Goal: Check status: Check status

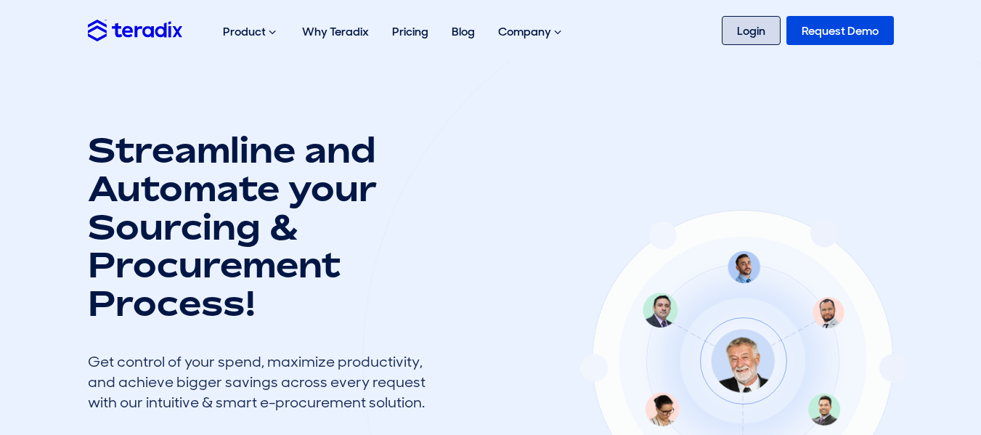
click at [721, 34] on link "Login" at bounding box center [750, 30] width 59 height 29
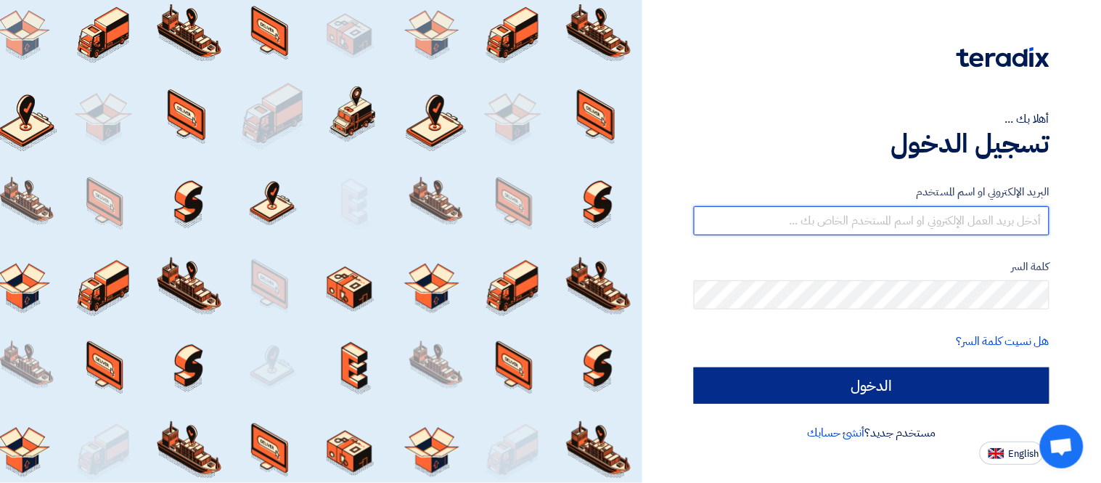
type input "[PERSON_NAME][EMAIL_ADDRESS][DOMAIN_NAME]"
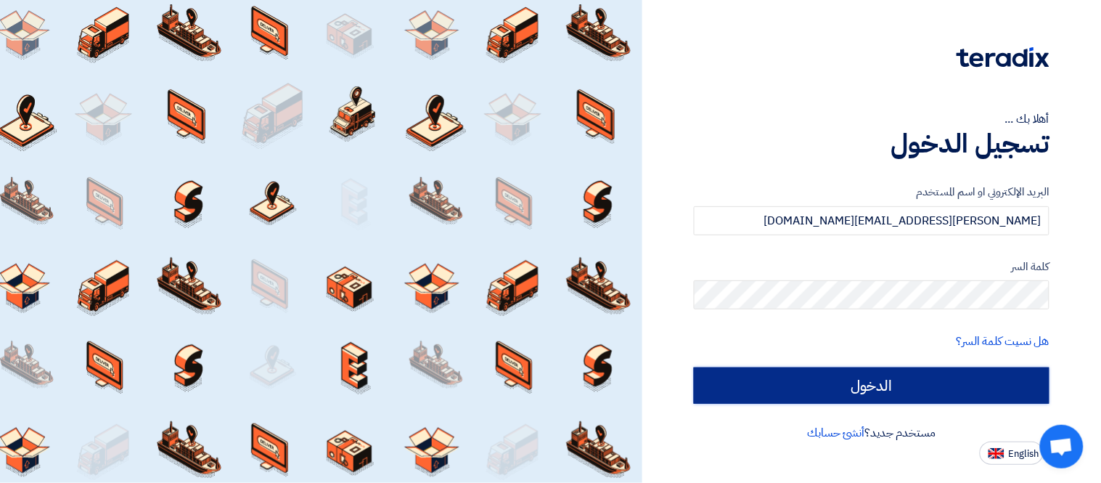
click at [884, 392] on input "الدخول" at bounding box center [872, 385] width 356 height 36
type input "Sign in"
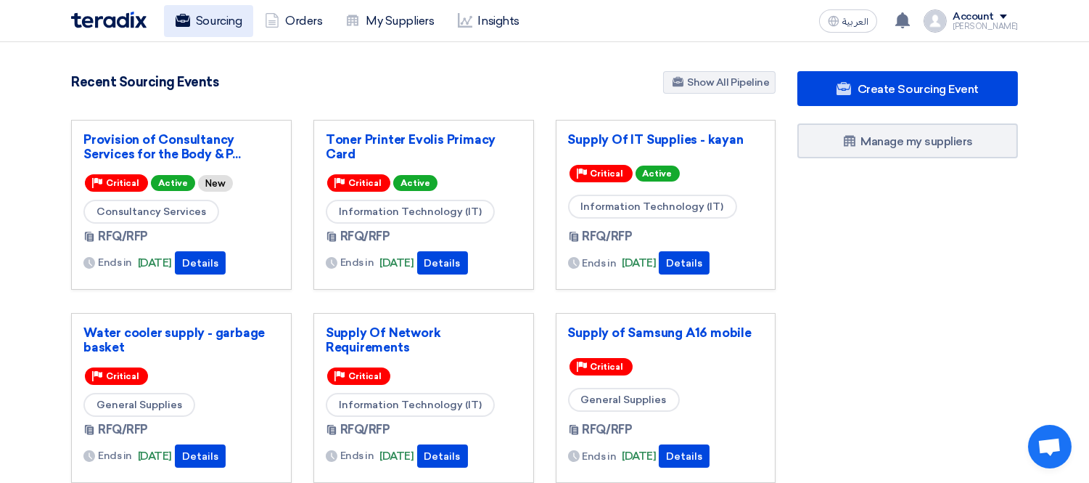
click at [196, 27] on link "Sourcing" at bounding box center [208, 21] width 89 height 32
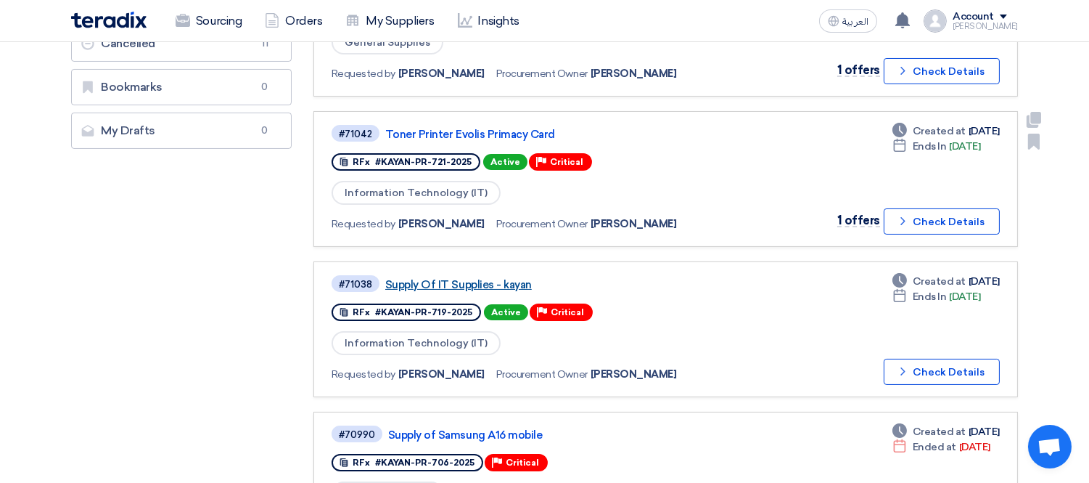
scroll to position [403, 0]
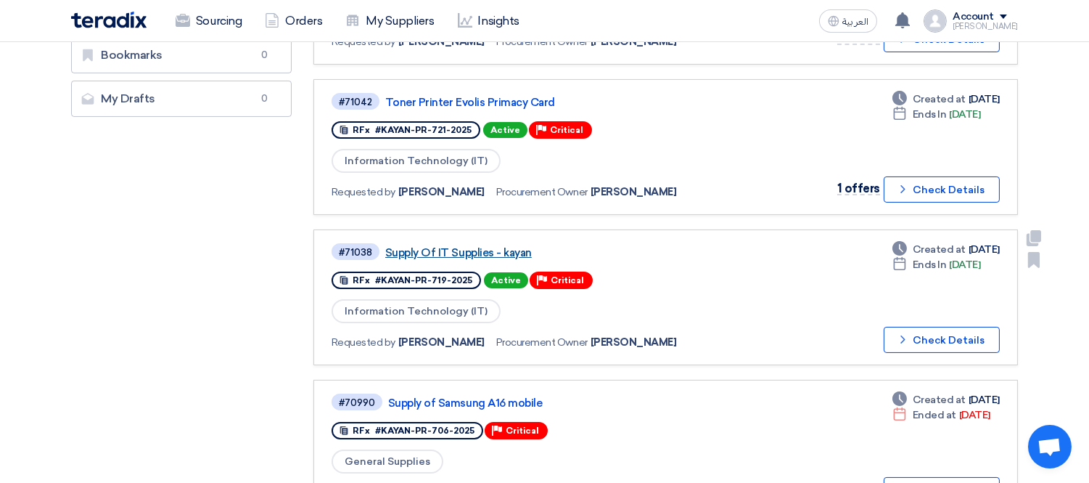
click at [501, 246] on link "Supply Of IT Supplies - kayan" at bounding box center [566, 252] width 363 height 13
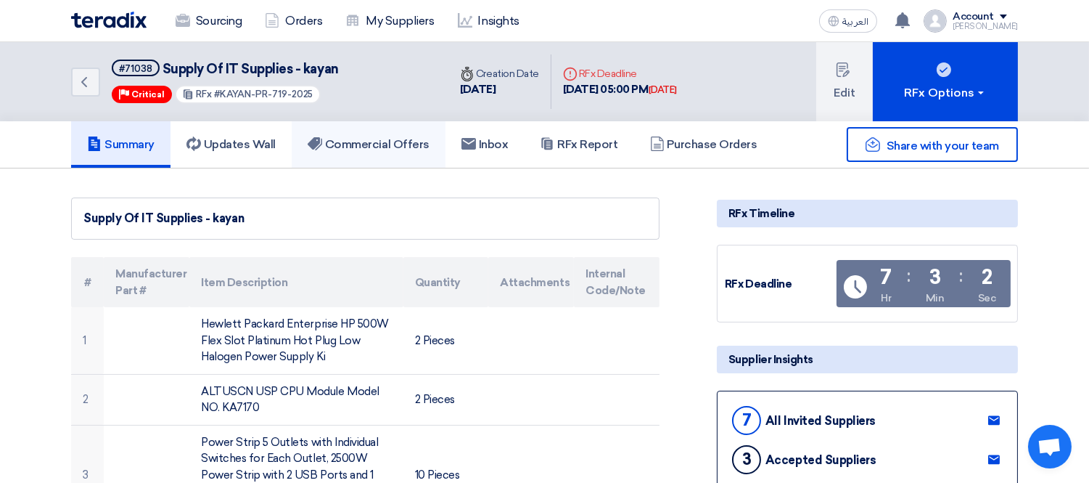
click at [364, 139] on h5 "Commercial Offers" at bounding box center [369, 144] width 122 height 15
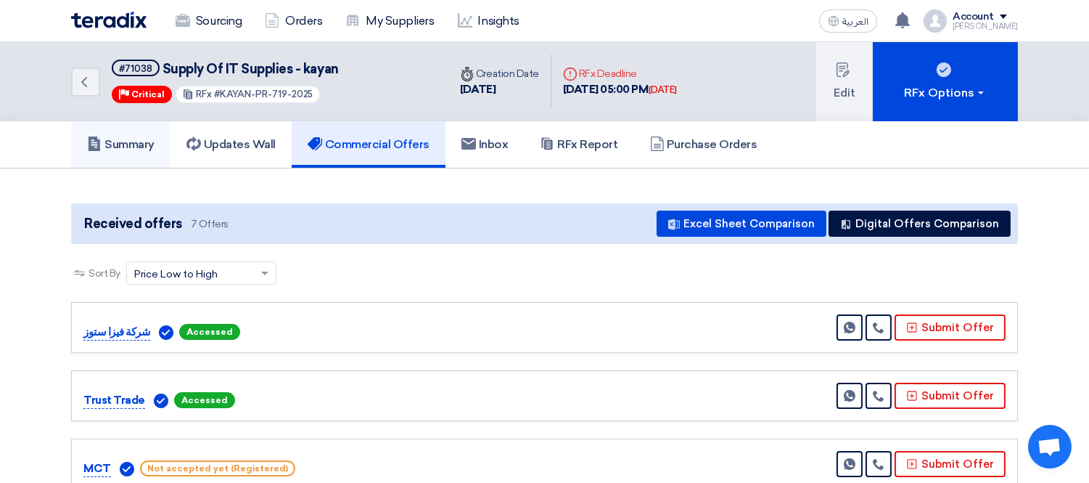
click at [112, 150] on link "Summary" at bounding box center [120, 144] width 99 height 46
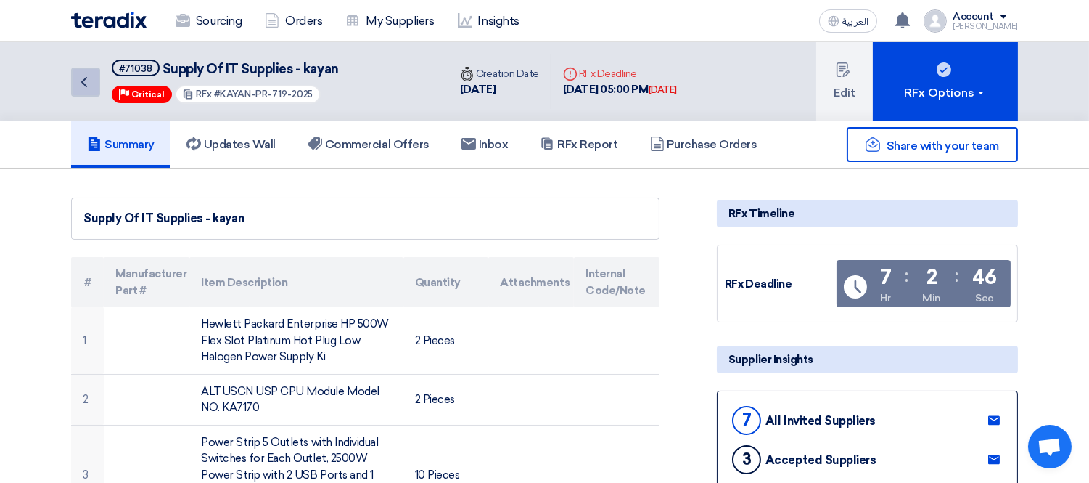
click at [87, 87] on icon "Back" at bounding box center [83, 81] width 17 height 17
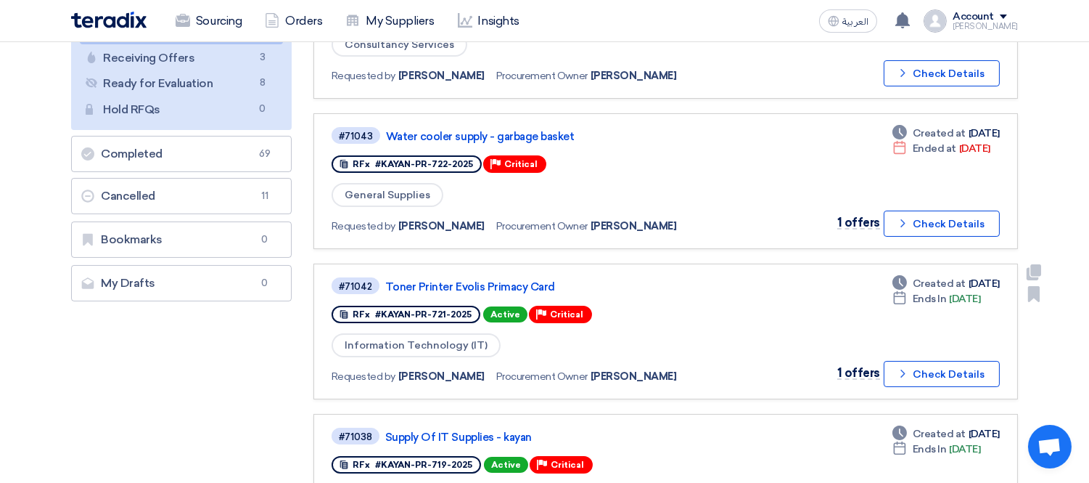
scroll to position [242, 0]
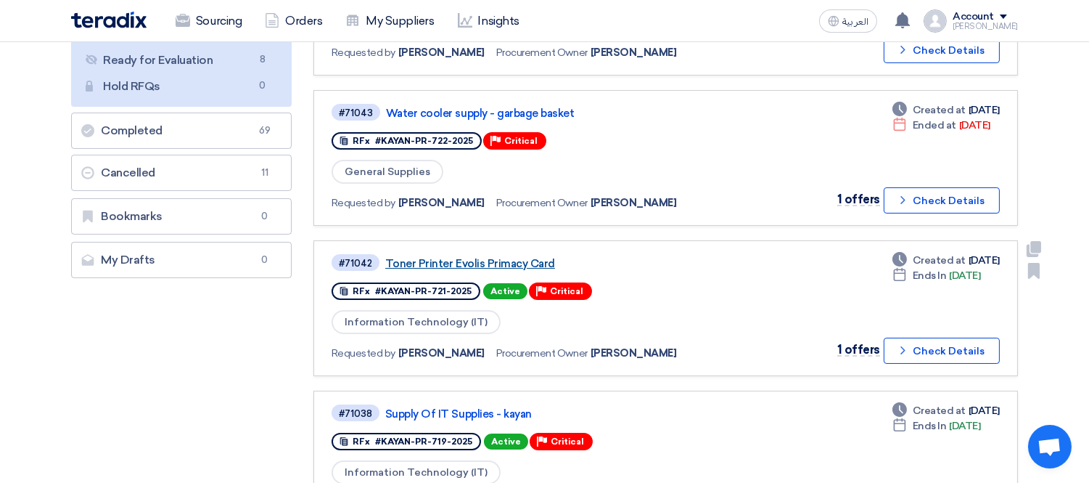
click at [491, 258] on link "Toner Printer Evolis Primacy Card" at bounding box center [566, 263] width 363 height 13
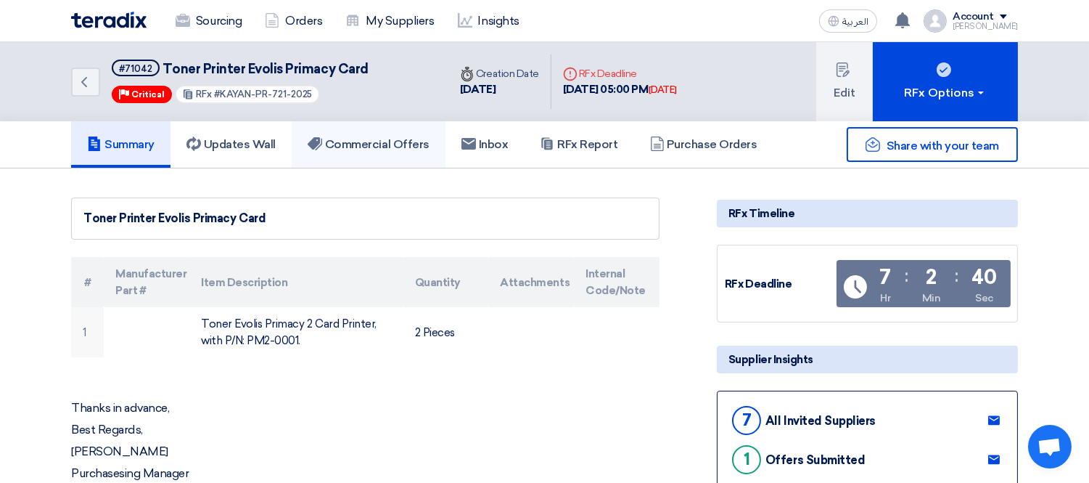
click at [365, 146] on h5 "Commercial Offers" at bounding box center [369, 144] width 122 height 15
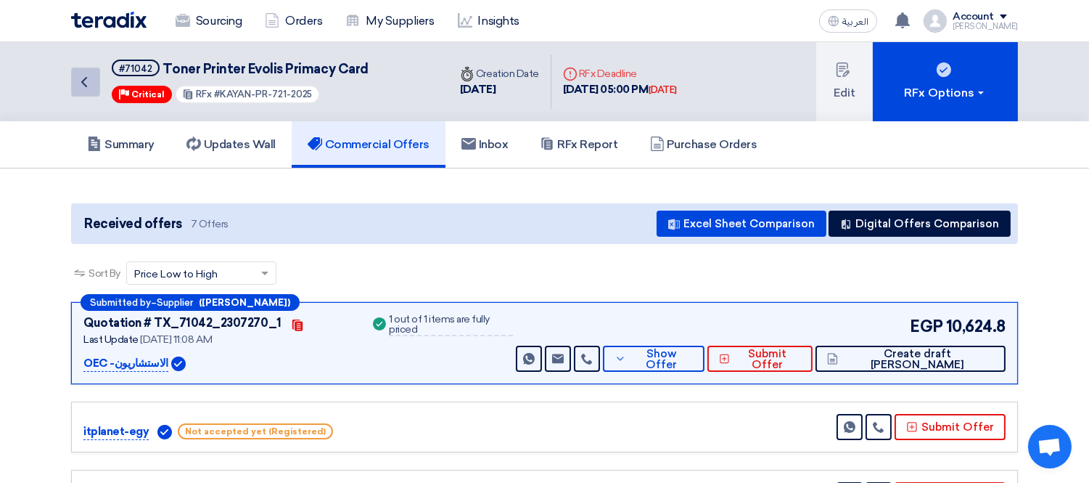
click at [75, 78] on icon "Back" at bounding box center [83, 81] width 17 height 17
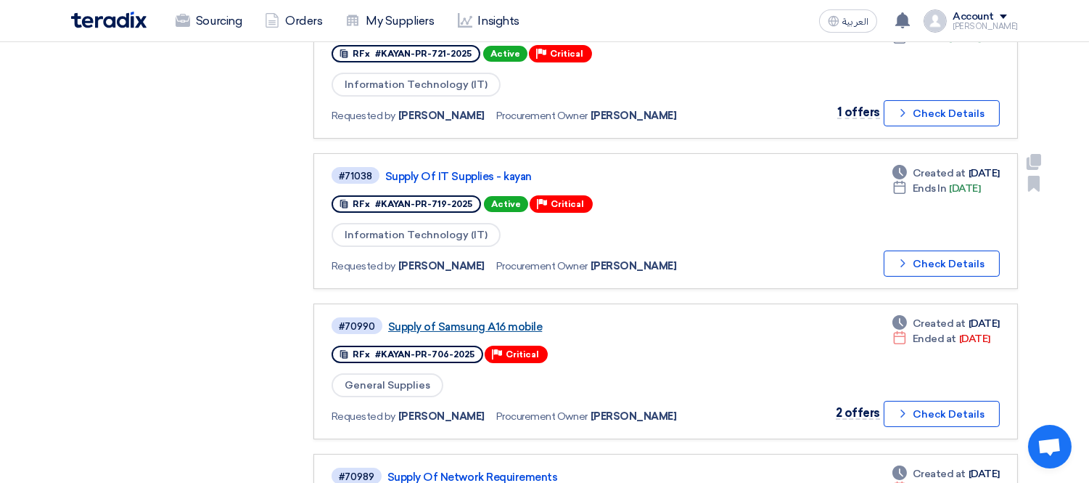
scroll to position [483, 0]
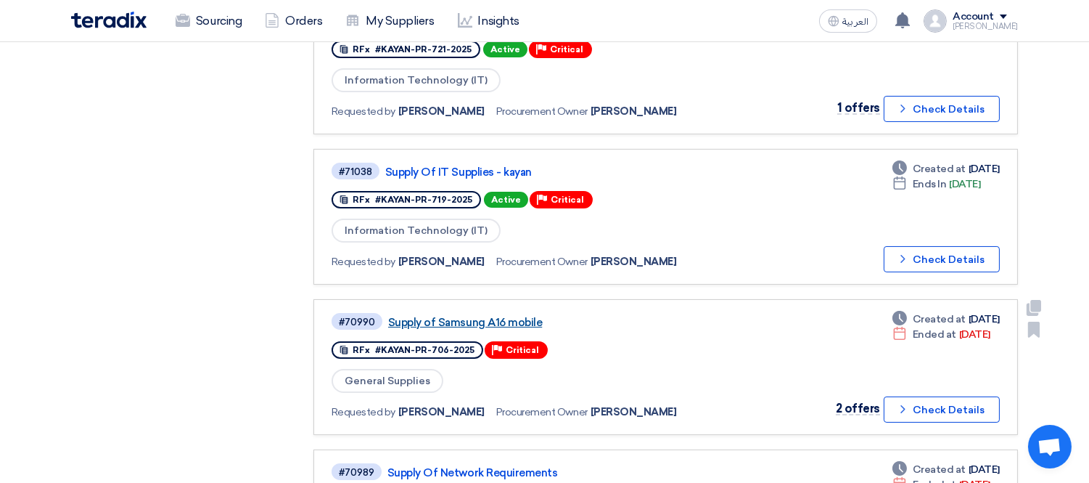
click at [487, 316] on link "Supply of Samsung A16 mobile" at bounding box center [569, 322] width 363 height 13
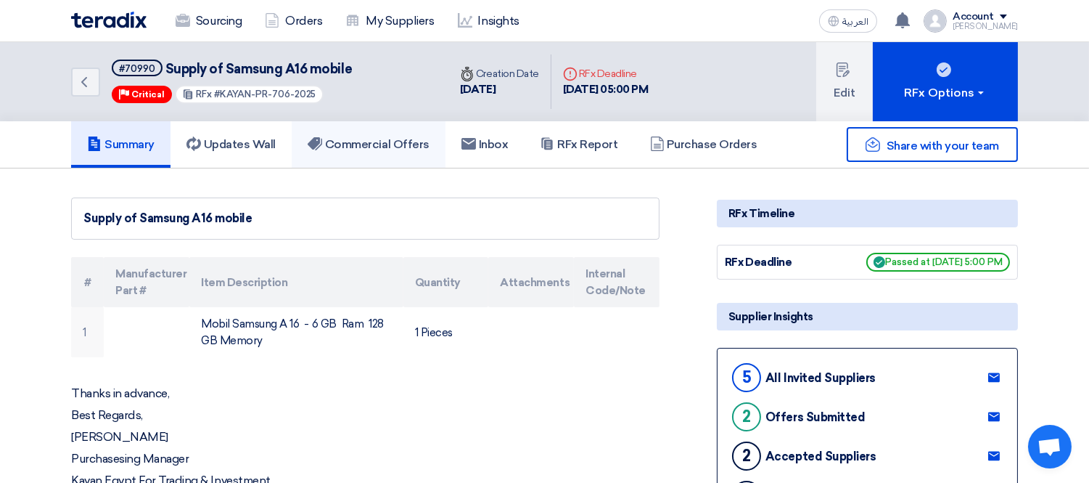
click at [393, 138] on h5 "Commercial Offers" at bounding box center [369, 144] width 122 height 15
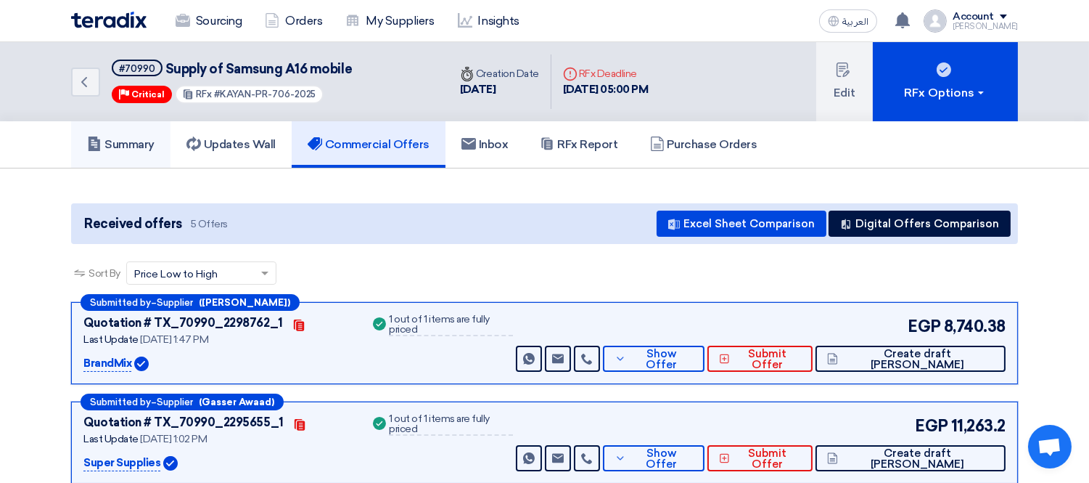
click at [116, 146] on h5 "Summary" at bounding box center [120, 144] width 67 height 15
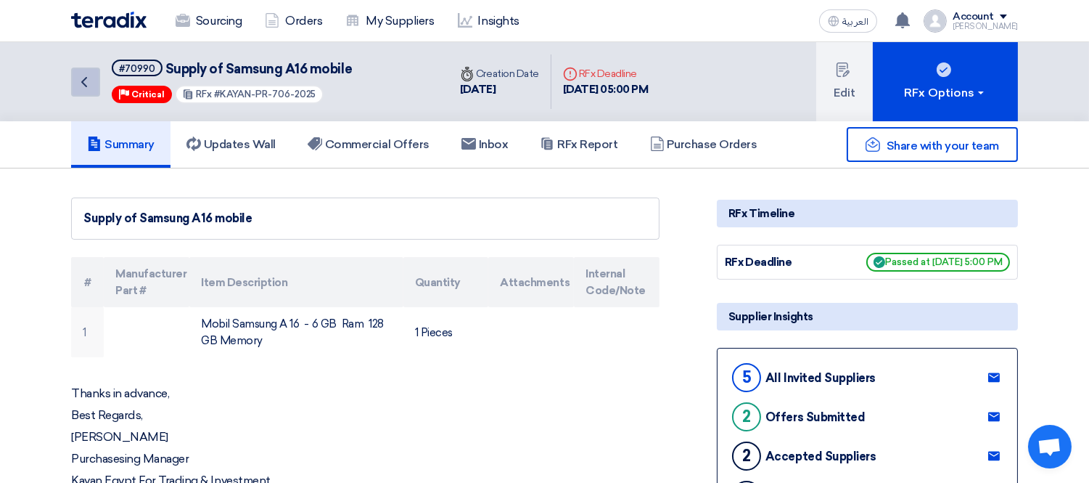
click at [80, 75] on icon "Back" at bounding box center [83, 81] width 17 height 17
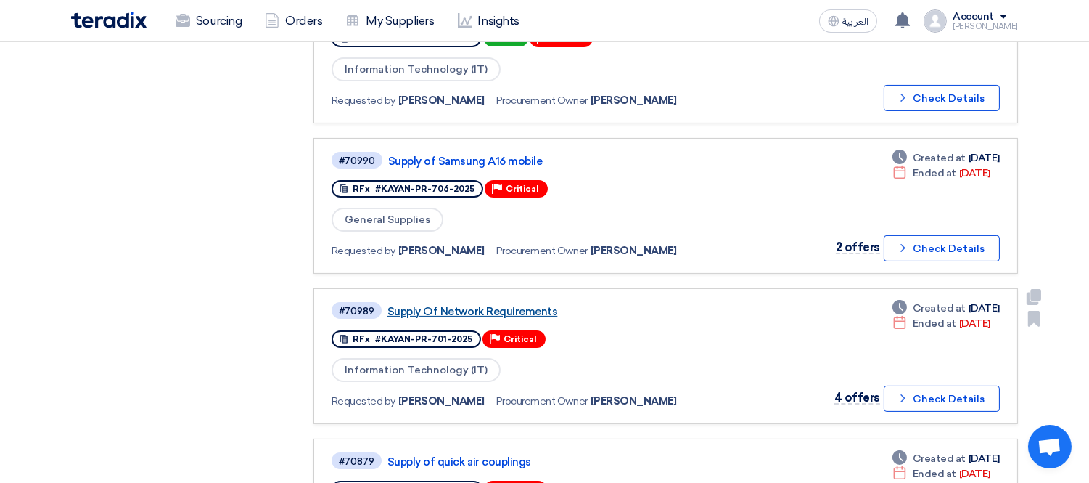
scroll to position [726, 0]
